Goal: Task Accomplishment & Management: Manage account settings

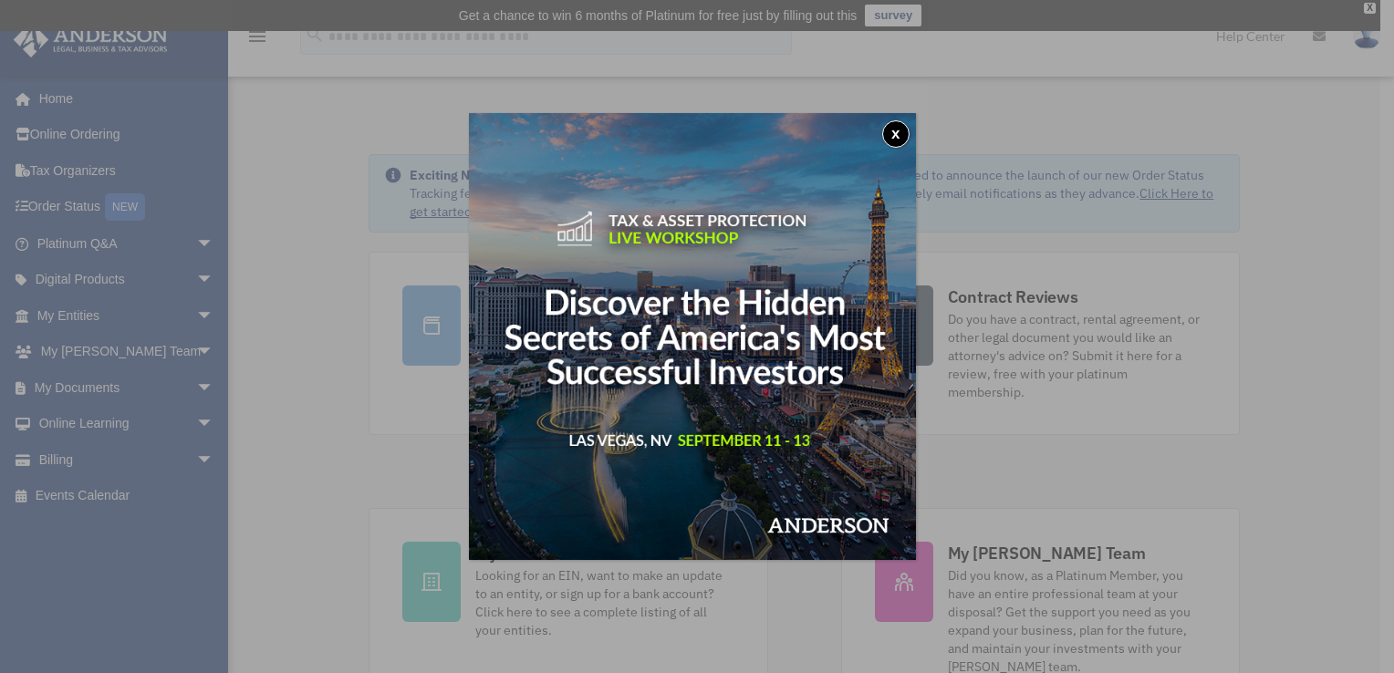
click at [900, 141] on button "x" at bounding box center [895, 133] width 27 height 27
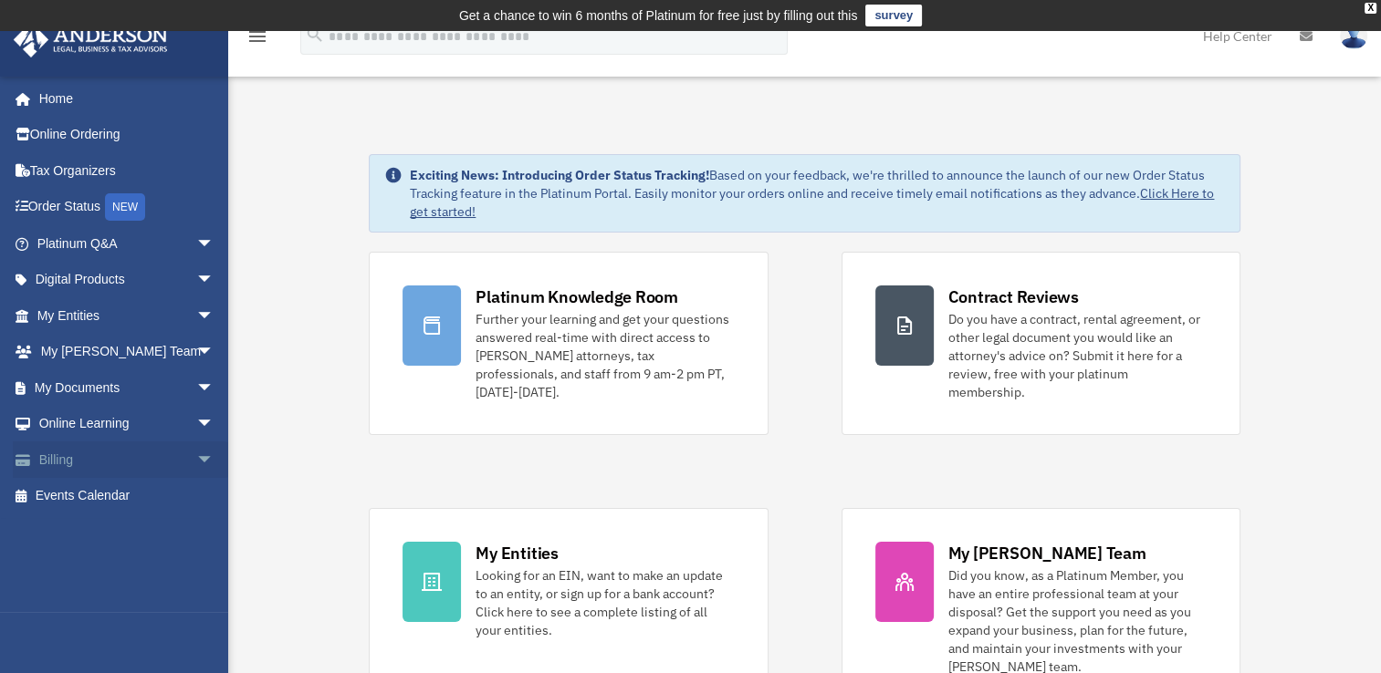
click at [94, 458] on link "Billing arrow_drop_down" at bounding box center [127, 460] width 229 height 37
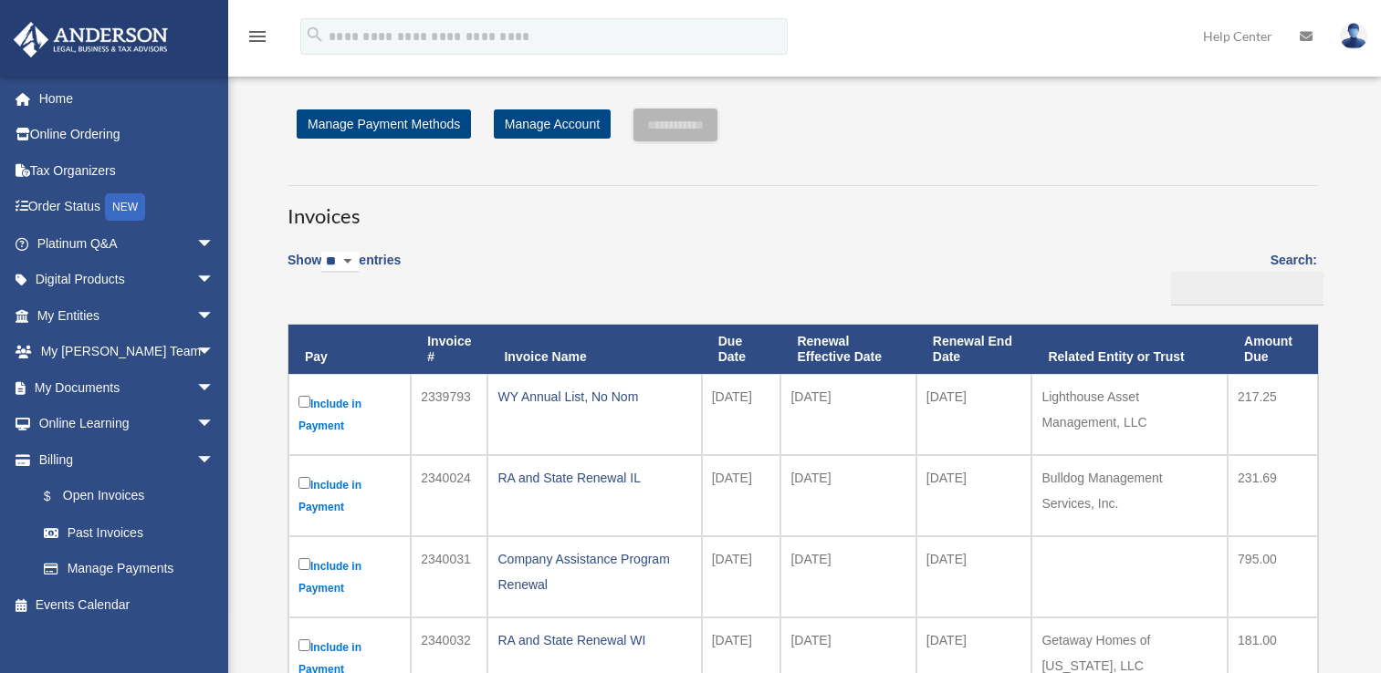
click at [193, 458] on div "piamllc2014@gmail.com Sign Out jina.kramer@gmail.com Home Online Ordering Tax O…" at bounding box center [114, 412] width 228 height 673
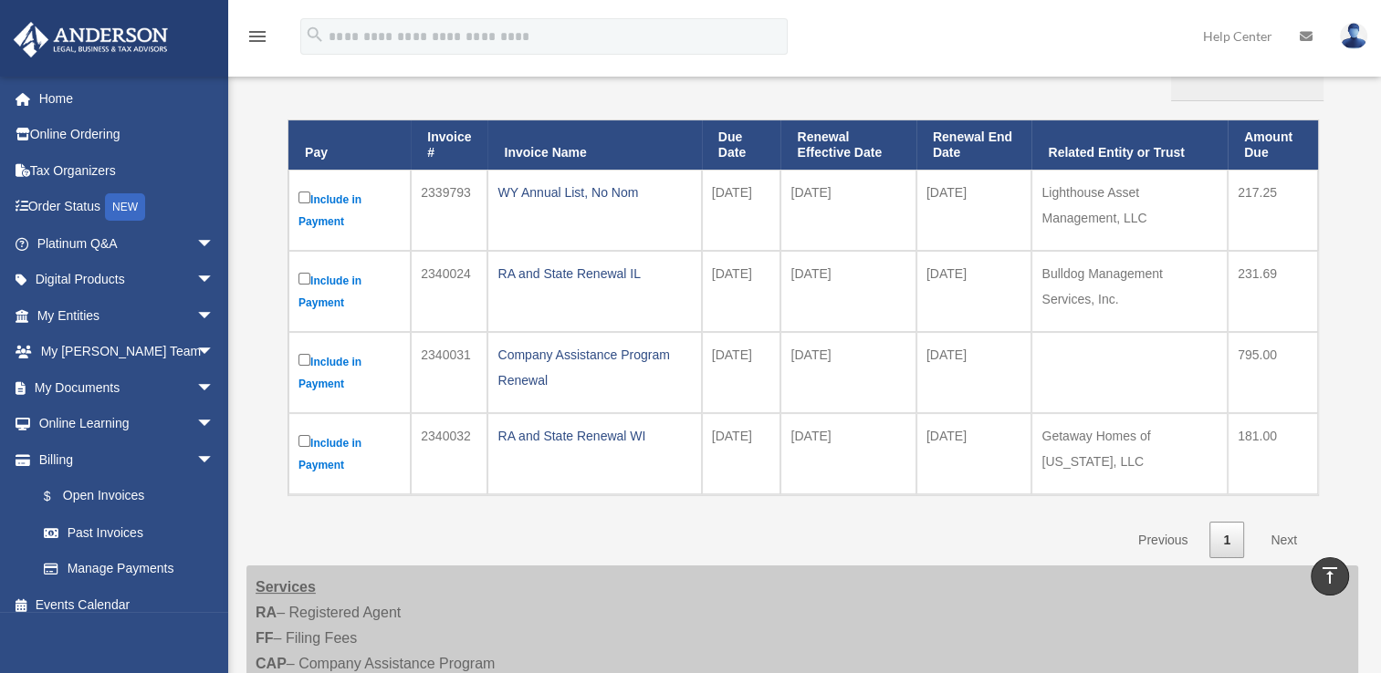
scroll to position [234, 0]
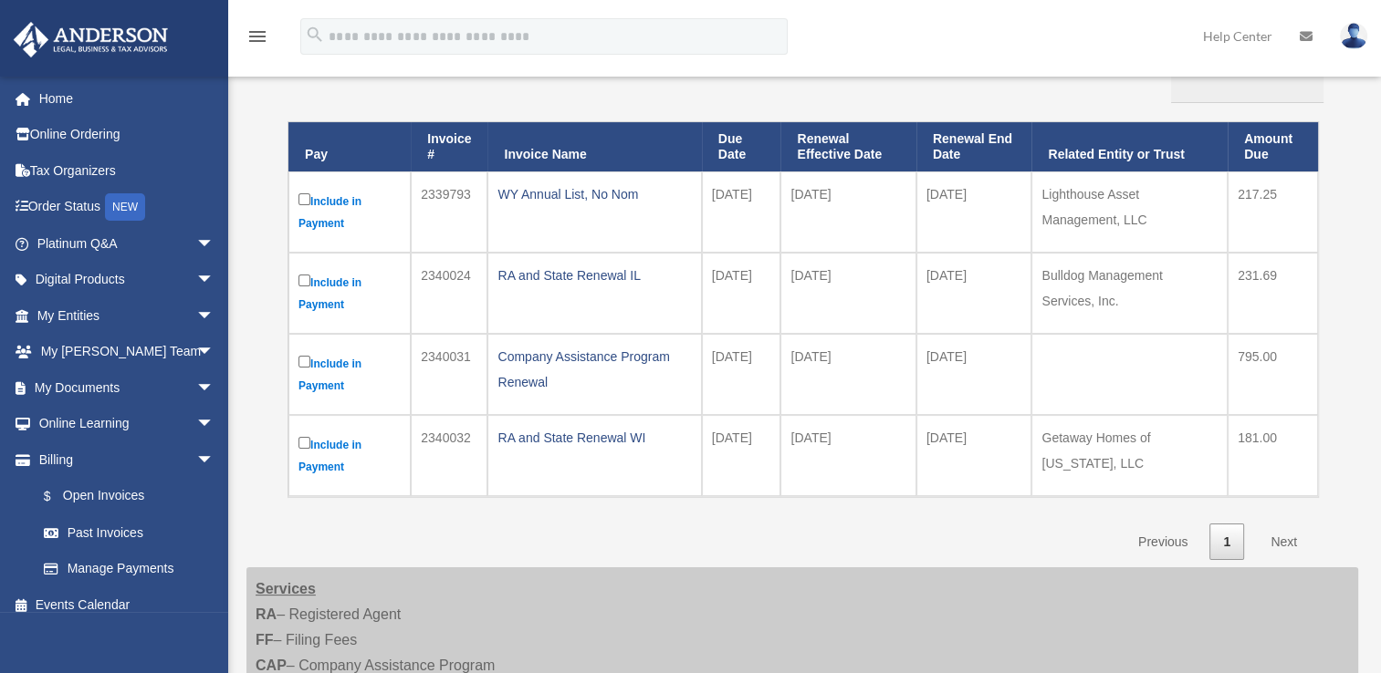
click at [1294, 531] on link "Next" at bounding box center [1284, 542] width 54 height 37
click at [1290, 534] on link "Next" at bounding box center [1284, 542] width 54 height 37
click at [1293, 540] on link "Next" at bounding box center [1284, 542] width 54 height 37
click at [1169, 534] on link "Previous" at bounding box center [1162, 542] width 77 height 37
click at [1168, 543] on link "Previous" at bounding box center [1162, 542] width 77 height 37
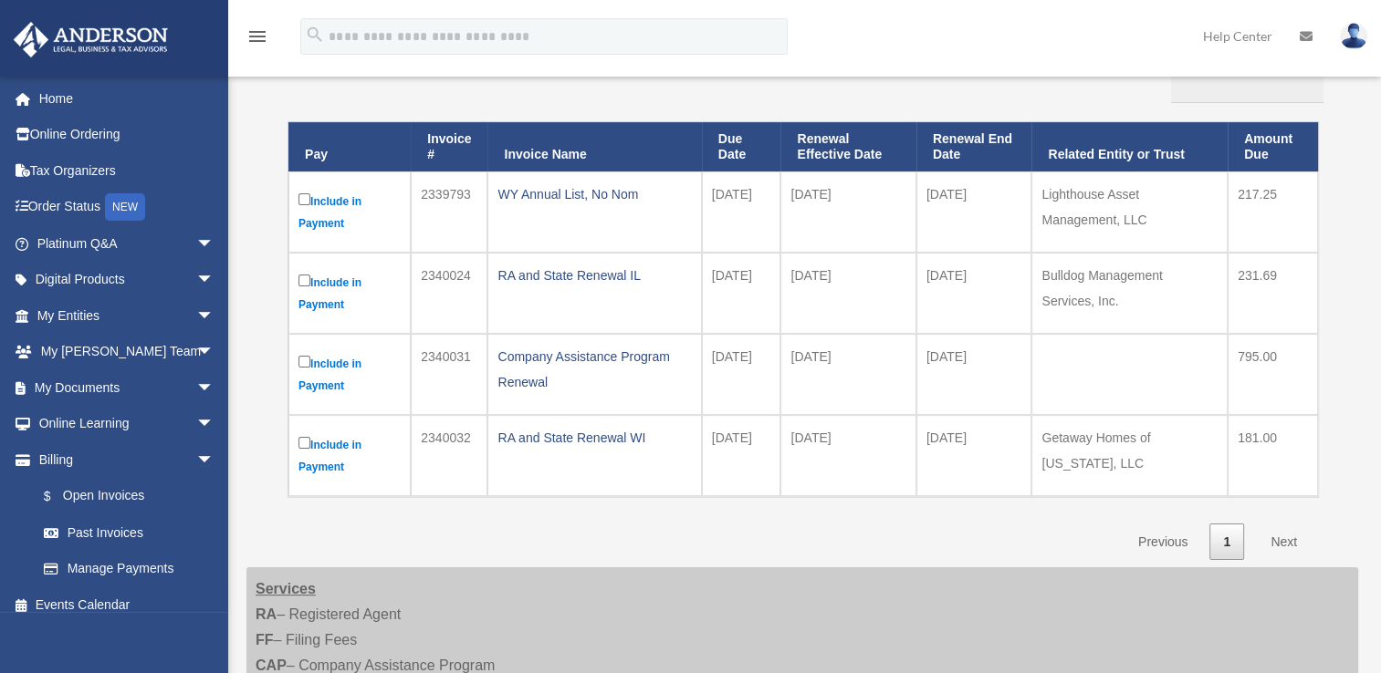
click at [1172, 539] on link "Previous" at bounding box center [1162, 542] width 77 height 37
click at [1186, 543] on link "Previous" at bounding box center [1162, 542] width 77 height 37
click at [98, 162] on link "Tax Organizers" at bounding box center [127, 170] width 229 height 37
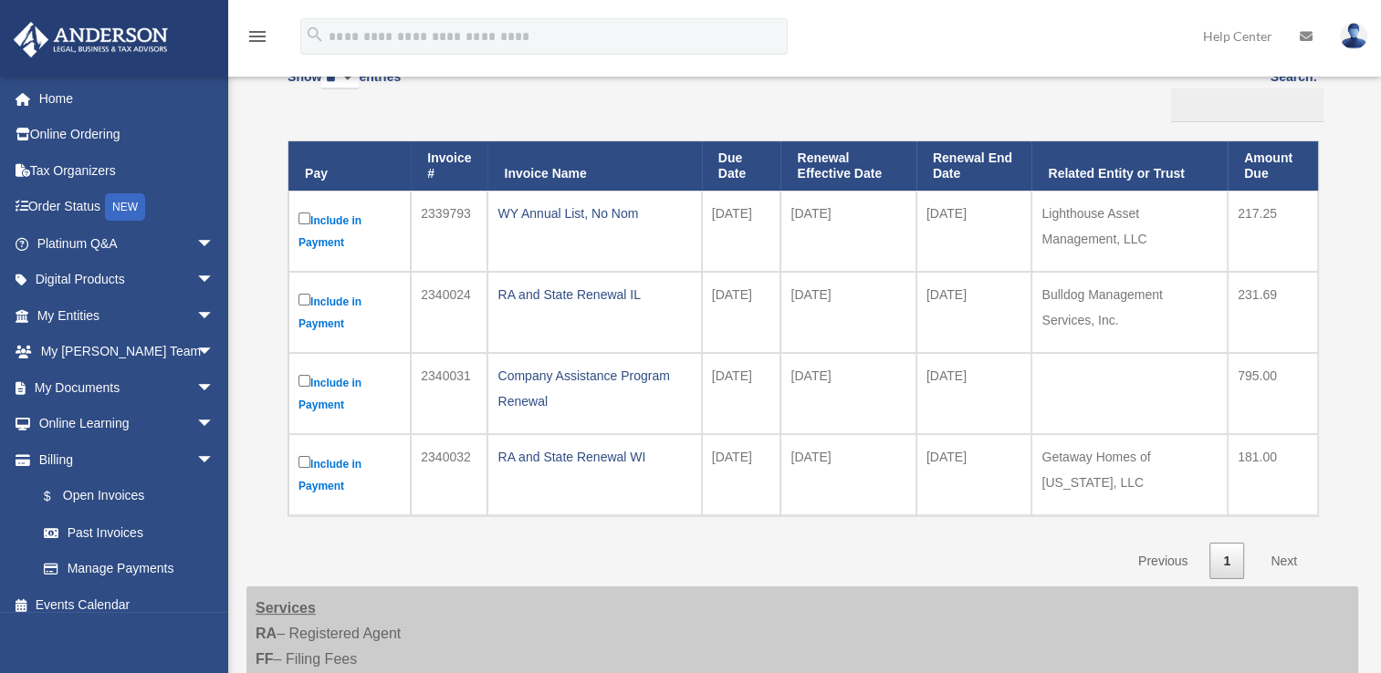
scroll to position [215, 0]
click at [1282, 569] on link "Next" at bounding box center [1284, 560] width 54 height 37
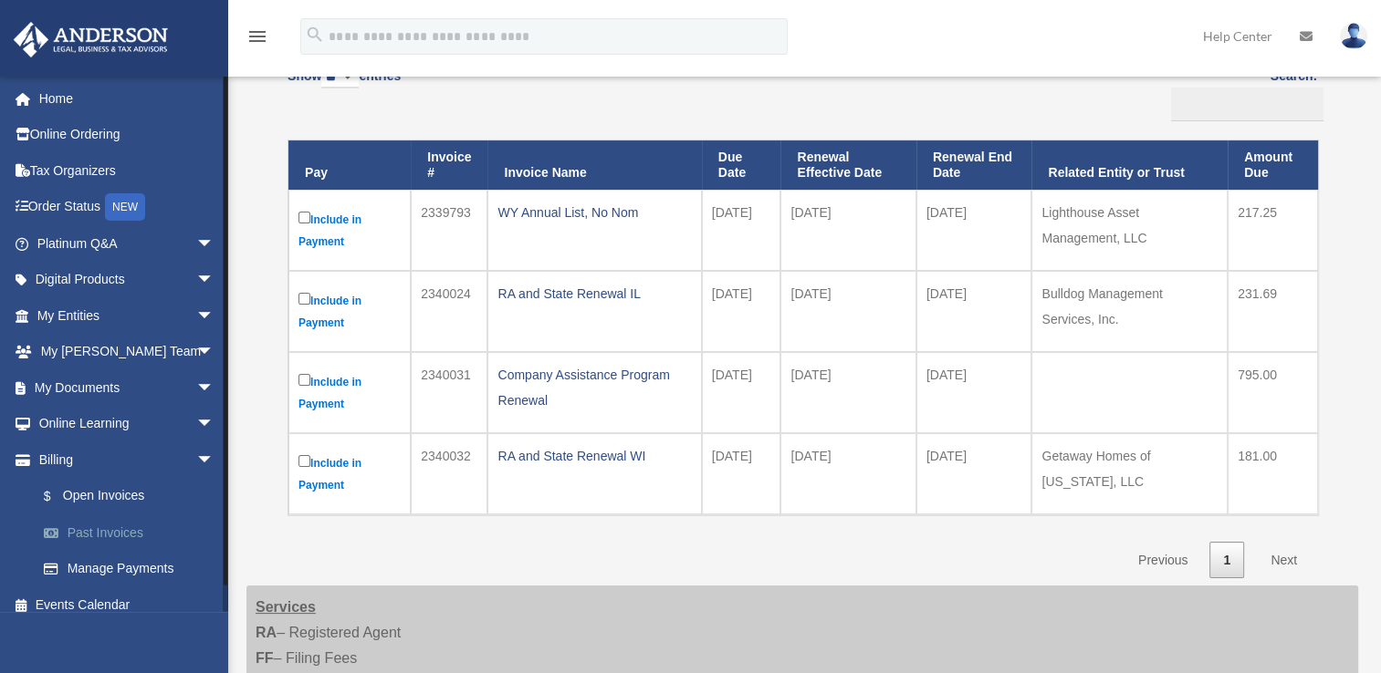
click at [120, 527] on link "Past Invoices" at bounding box center [134, 533] width 216 height 37
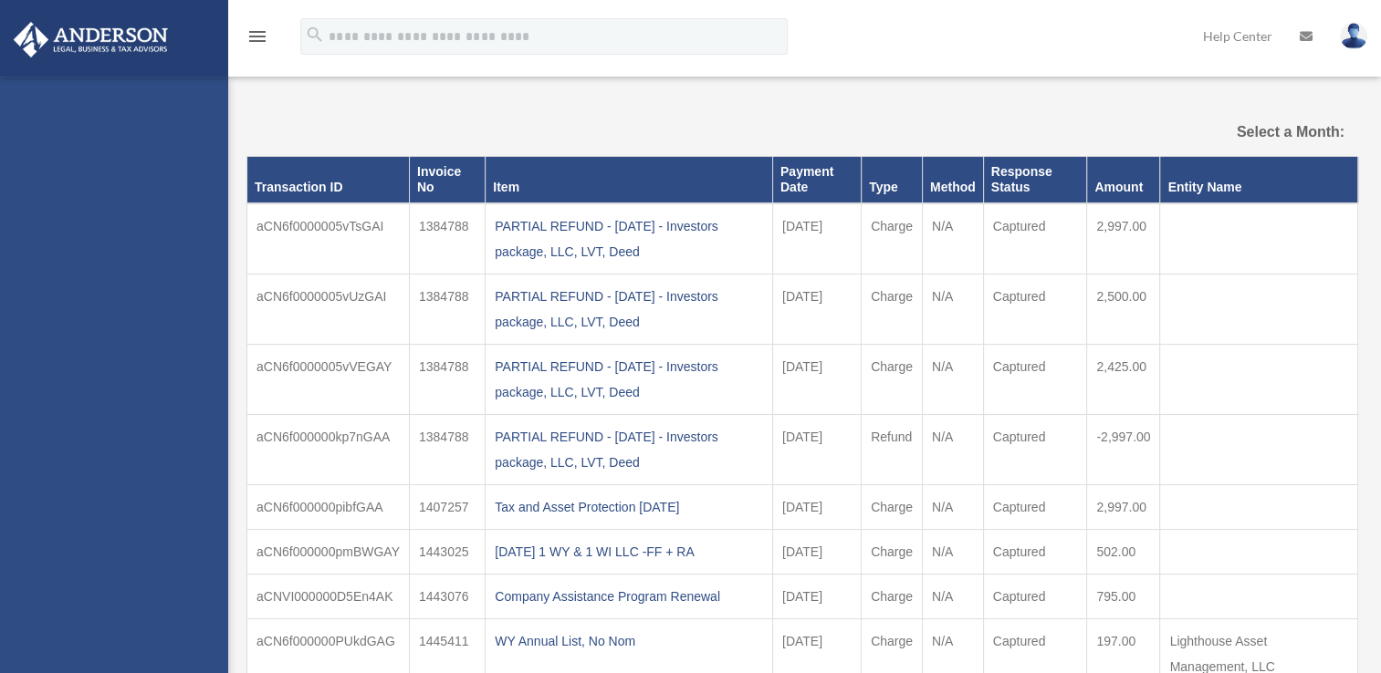
select select
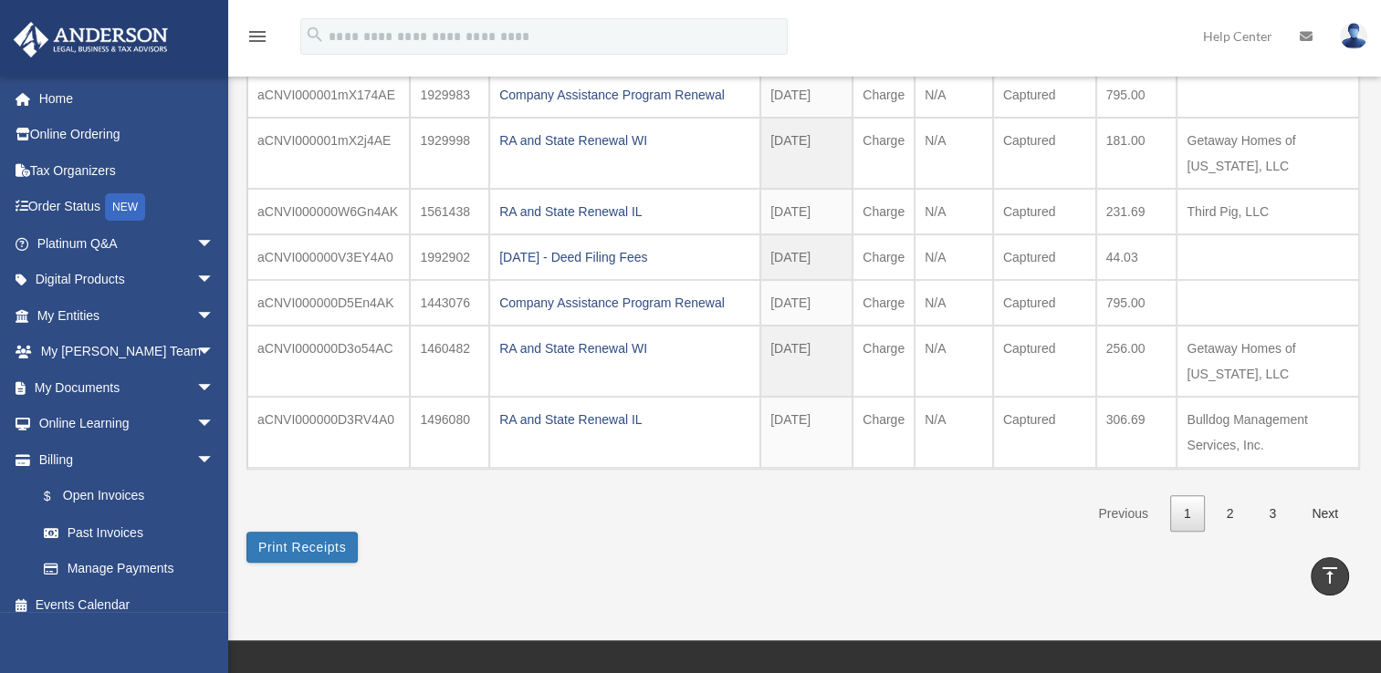
scroll to position [453, 0]
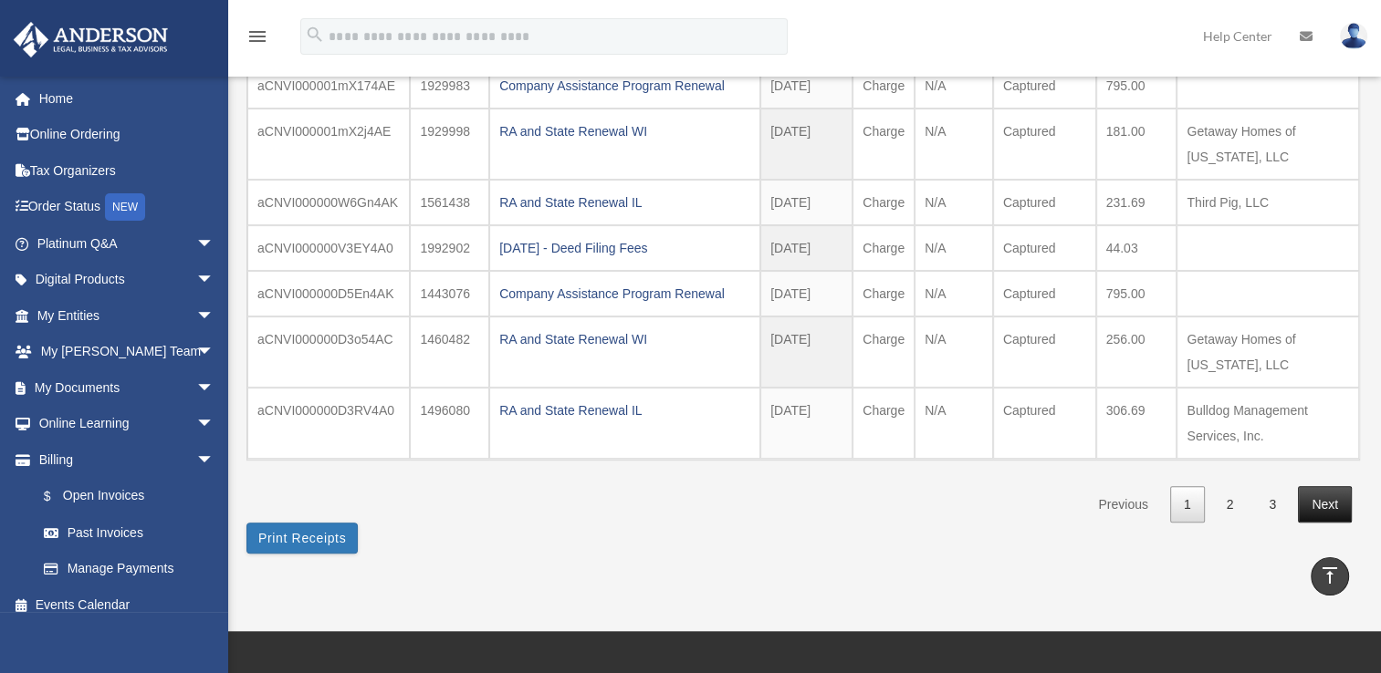
click at [1336, 496] on link "Next" at bounding box center [1325, 504] width 54 height 37
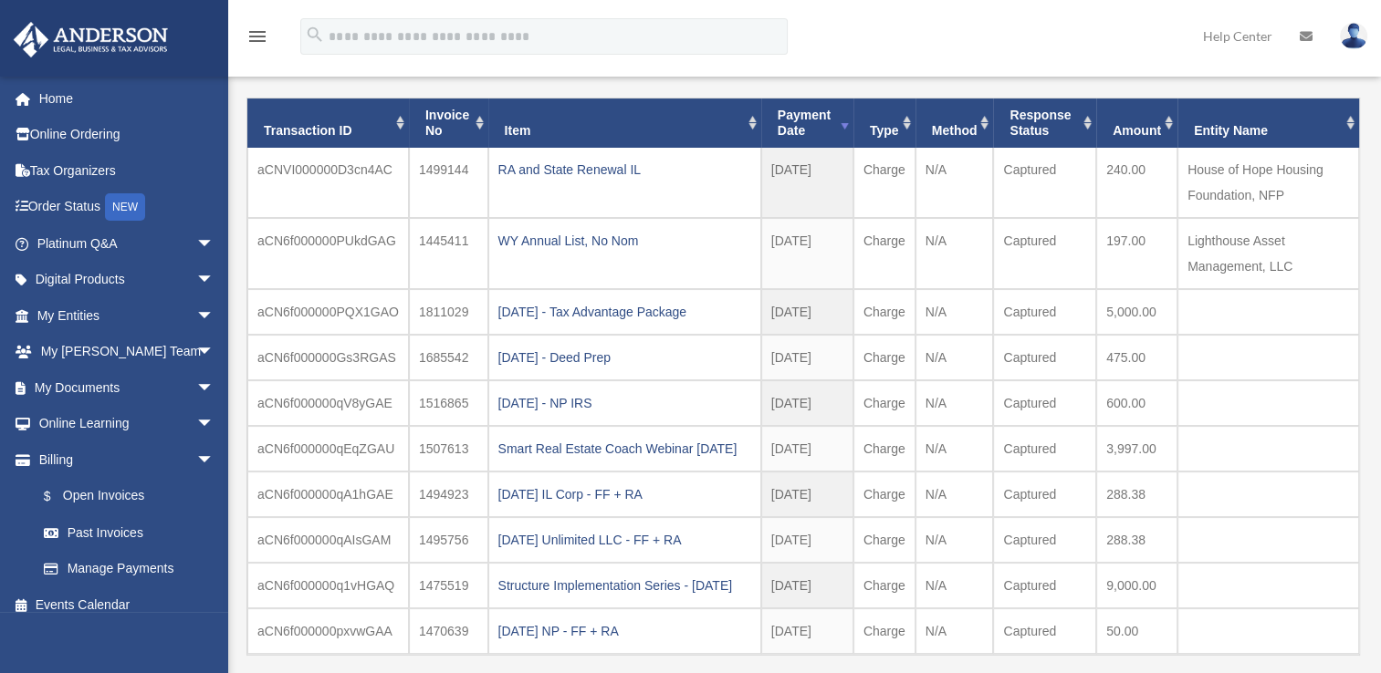
scroll to position [152, 0]
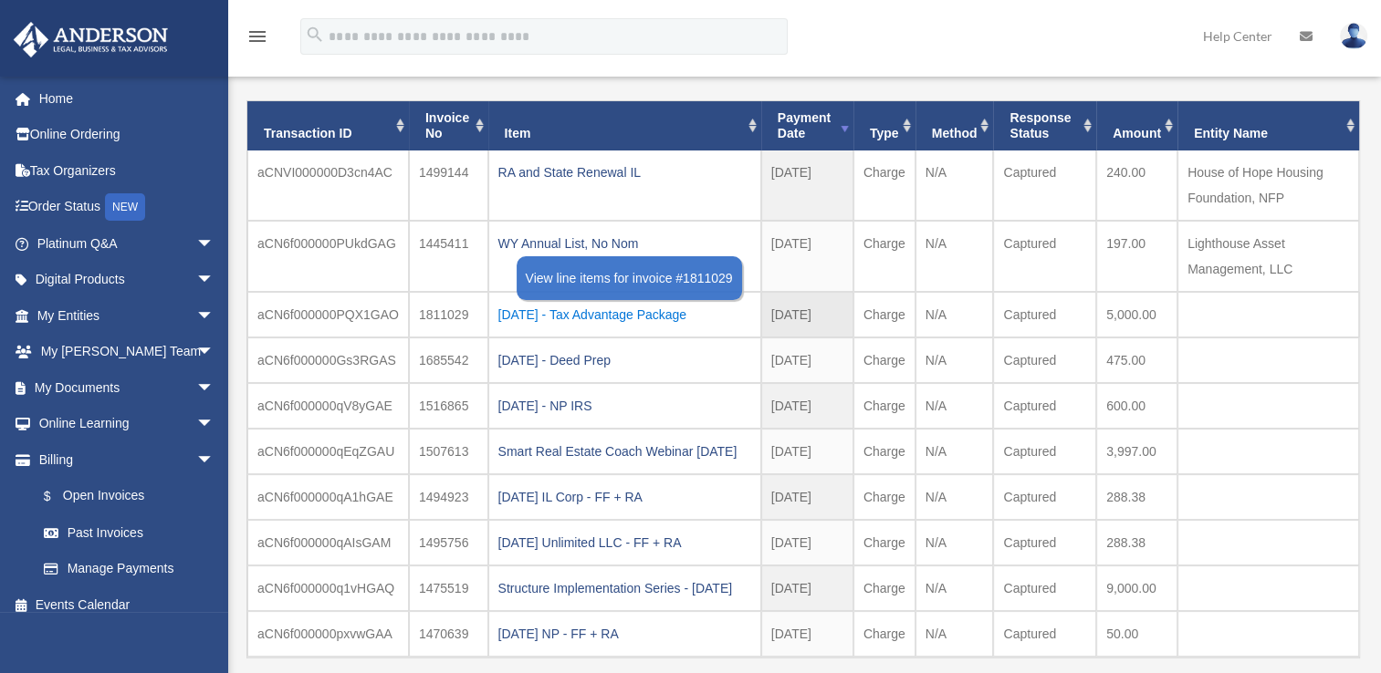
click at [536, 318] on div "2023.11.08 - Tax Advantage Package" at bounding box center [624, 315] width 253 height 26
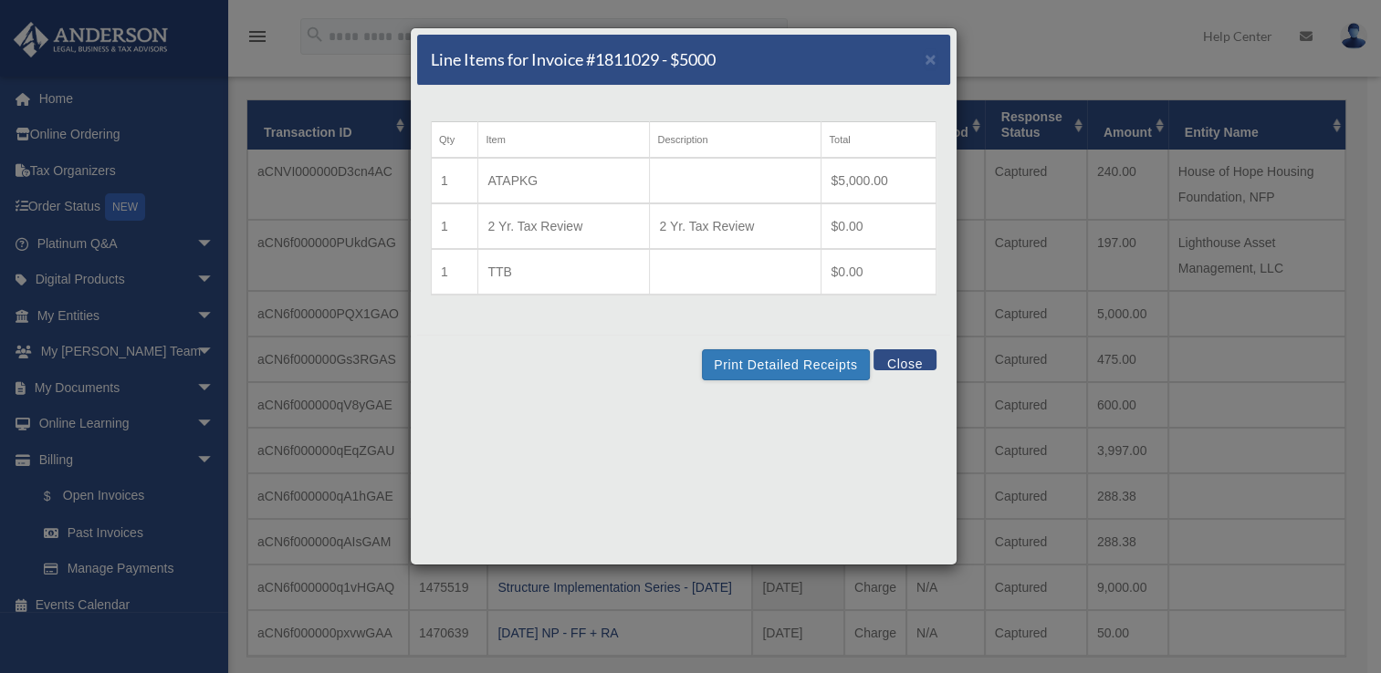
click at [909, 359] on button "Close" at bounding box center [904, 360] width 63 height 21
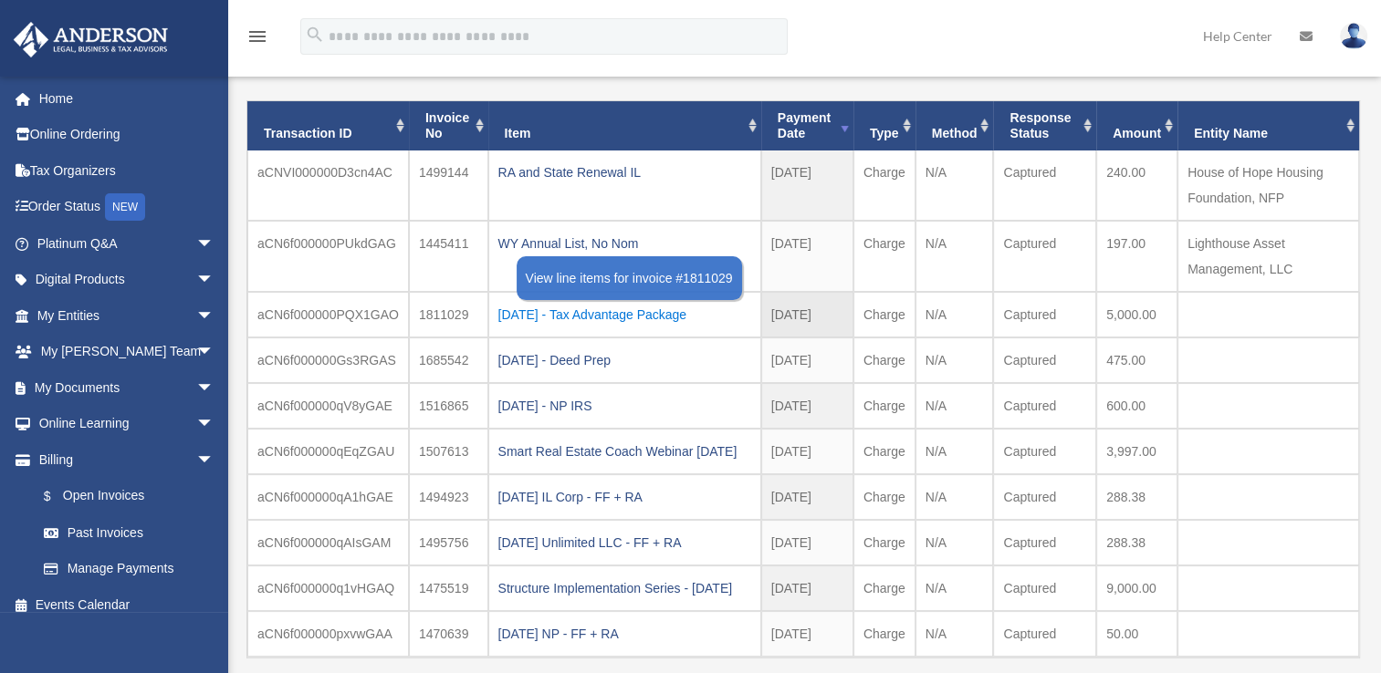
click at [672, 303] on div "2023.11.08 - Tax Advantage Package" at bounding box center [624, 315] width 253 height 26
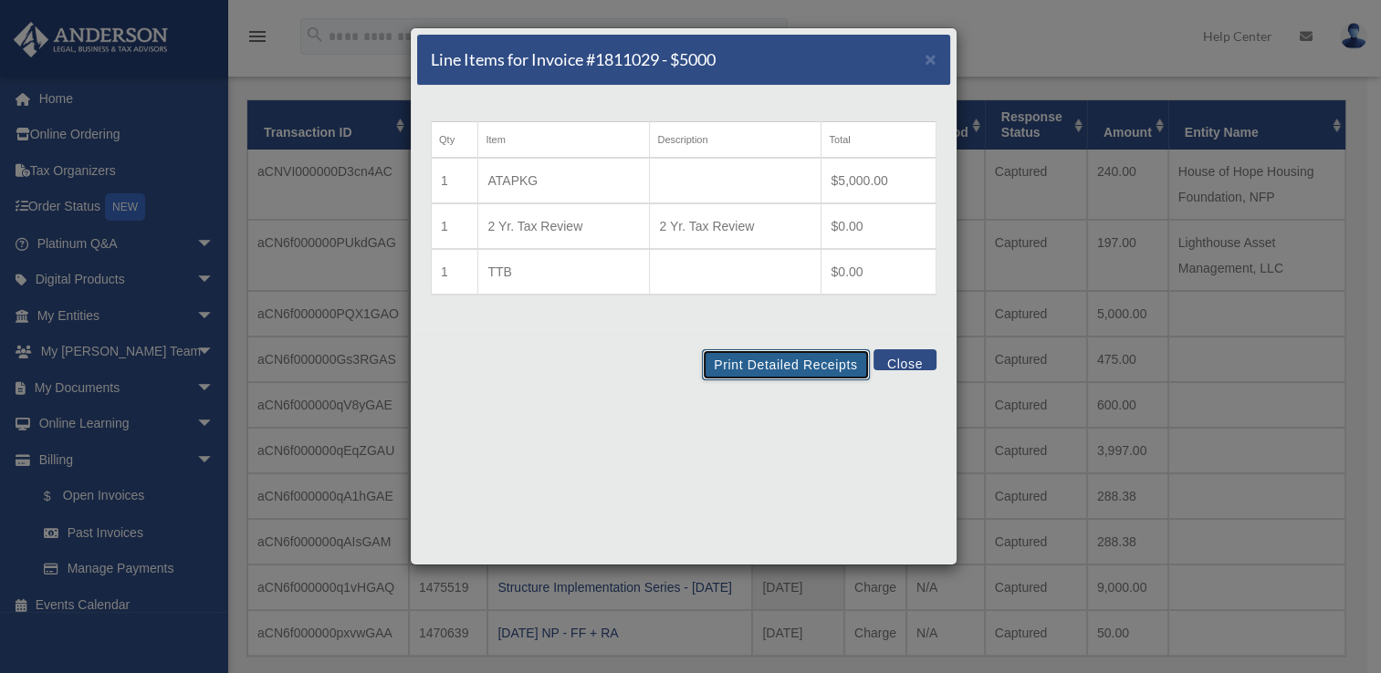
click at [788, 360] on button "Print Detailed Receipts" at bounding box center [785, 365] width 167 height 31
click at [900, 362] on button "Close" at bounding box center [904, 360] width 63 height 21
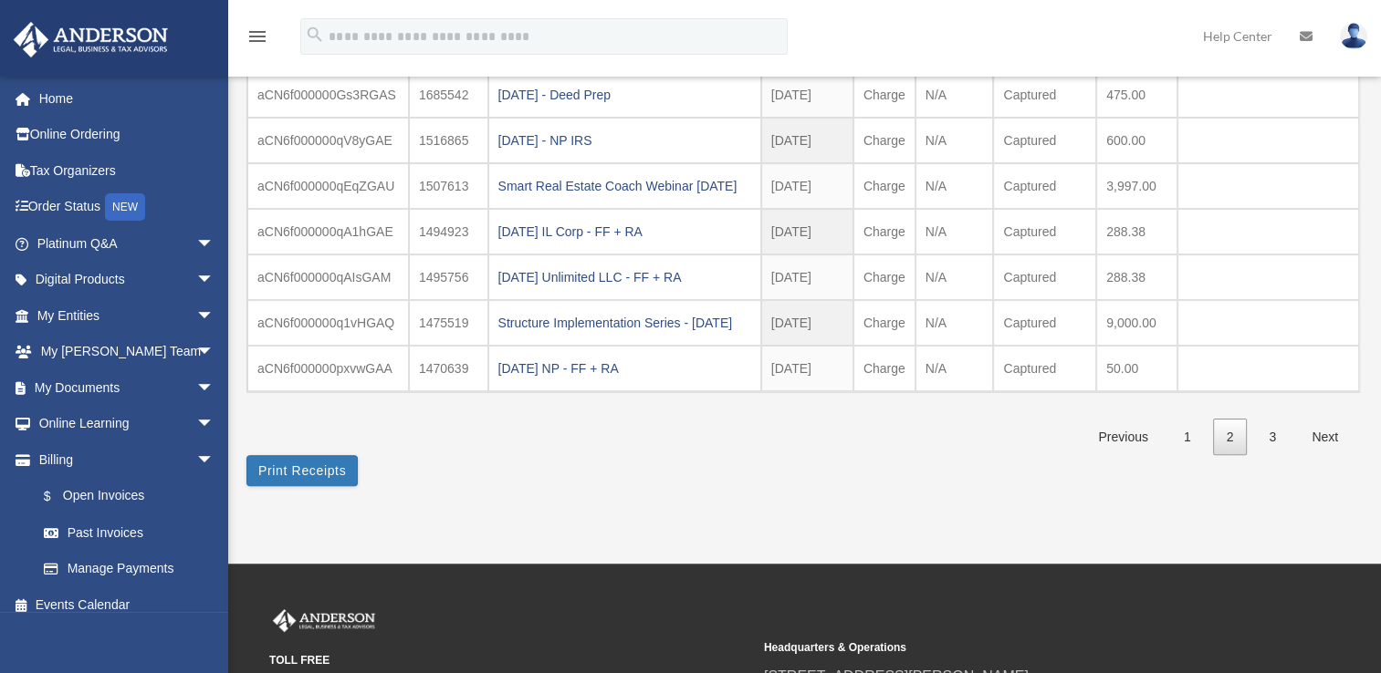
scroll to position [421, 0]
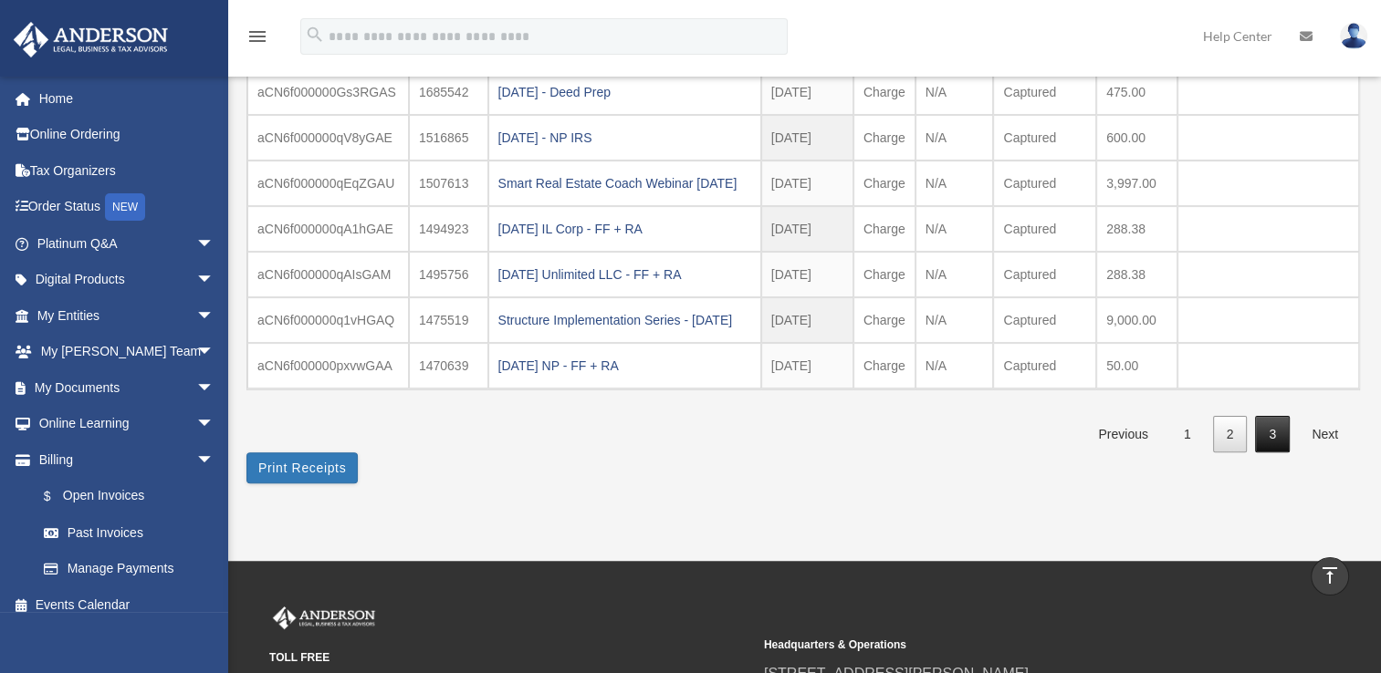
click at [1270, 452] on link "3" at bounding box center [1272, 434] width 35 height 37
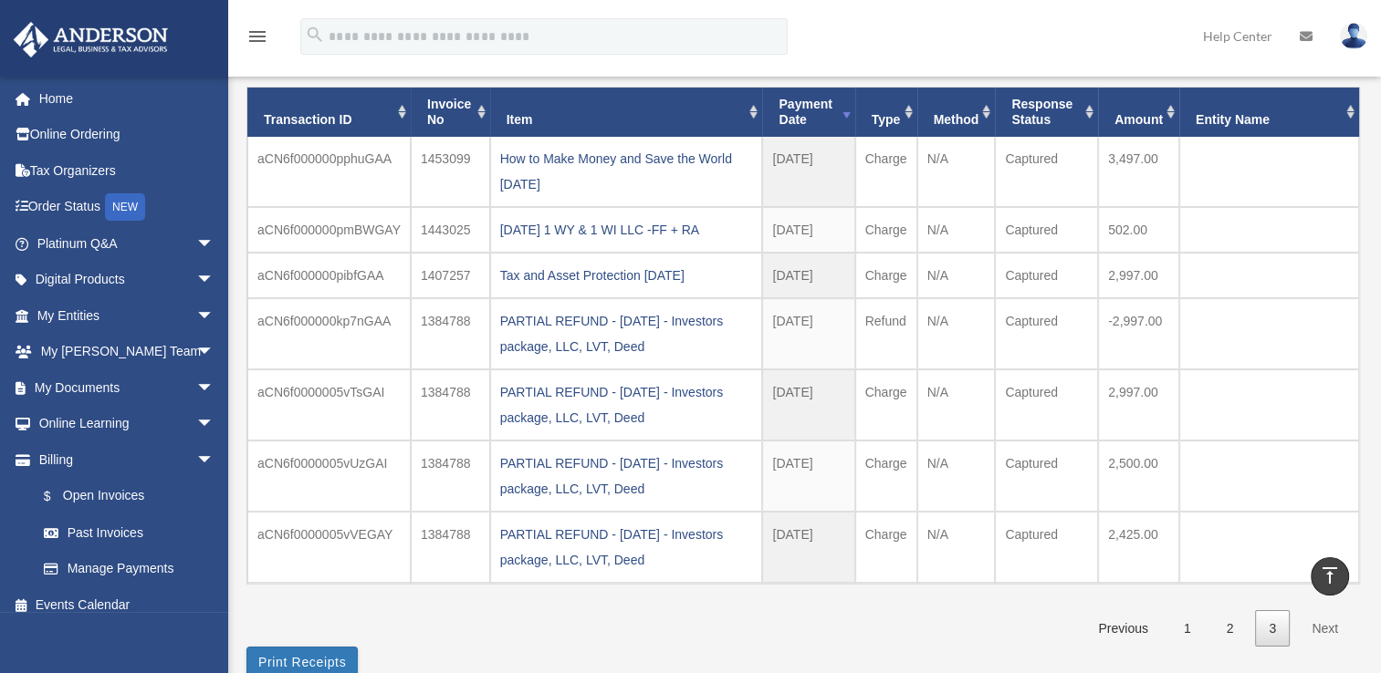
scroll to position [162, 0]
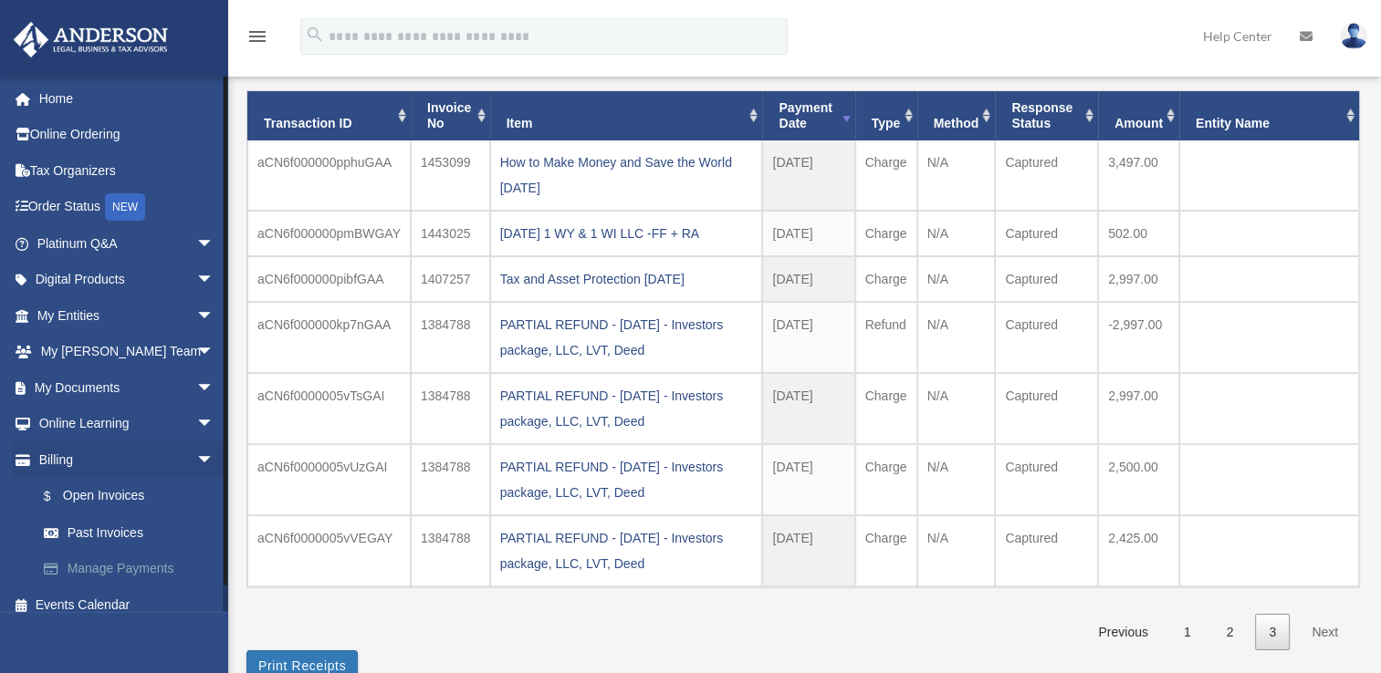
click at [136, 571] on link "Manage Payments" at bounding box center [134, 569] width 216 height 37
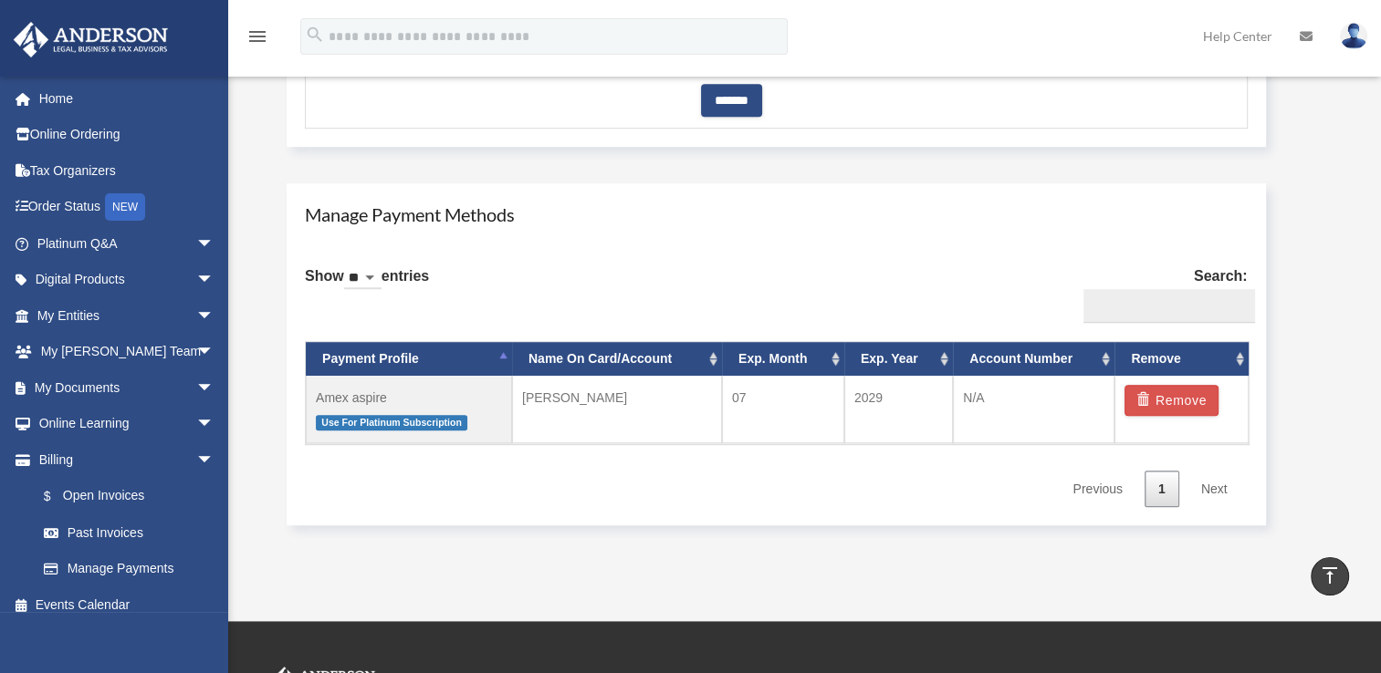
scroll to position [999, 0]
